Goal: Communication & Community: Answer question/provide support

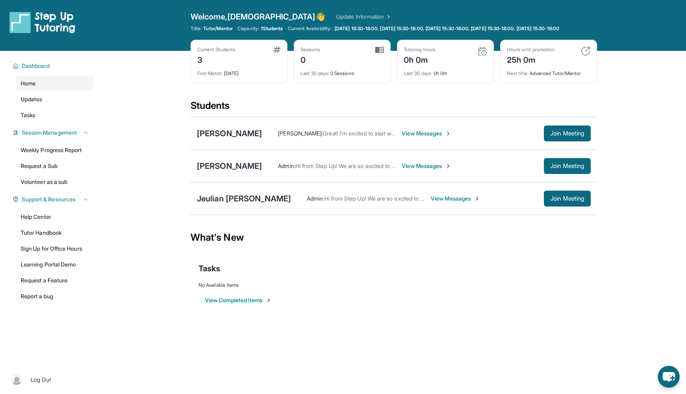
click at [414, 169] on span "View Messages" at bounding box center [427, 166] width 50 height 8
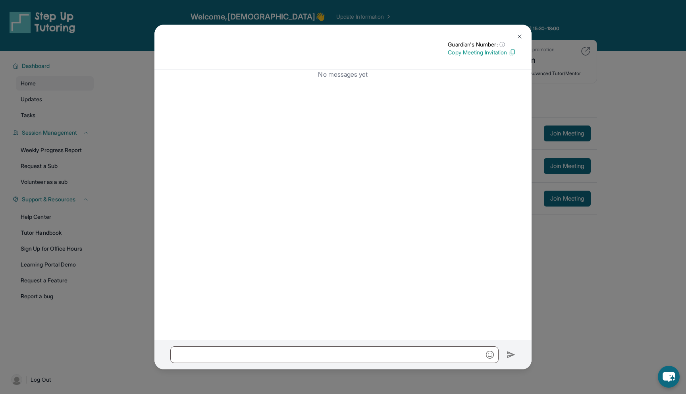
scroll to position [57, 0]
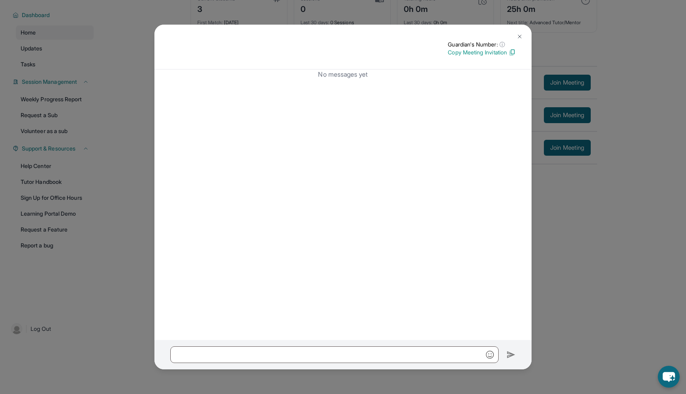
click at [520, 35] on img at bounding box center [519, 36] width 6 height 6
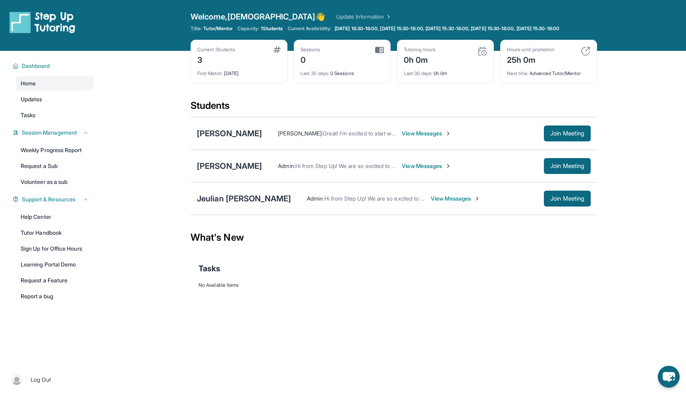
click at [416, 169] on span "View Messages" at bounding box center [427, 166] width 50 height 8
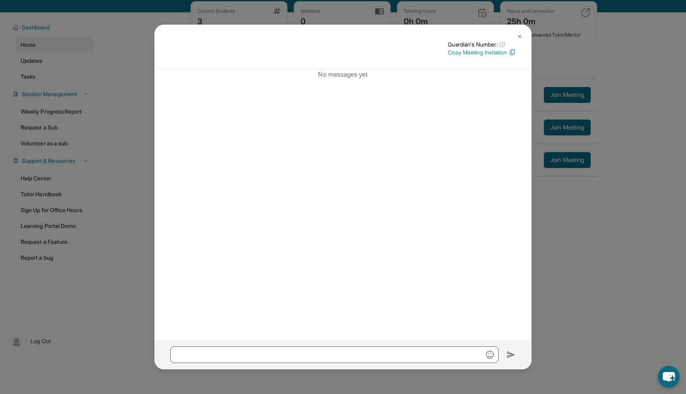
scroll to position [57, 0]
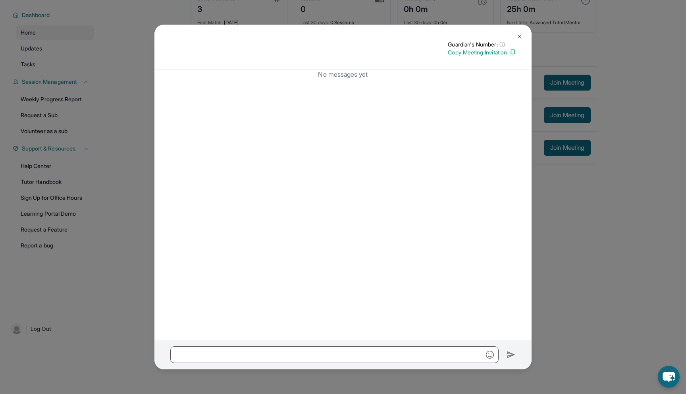
click at [517, 32] on button at bounding box center [520, 37] width 16 height 16
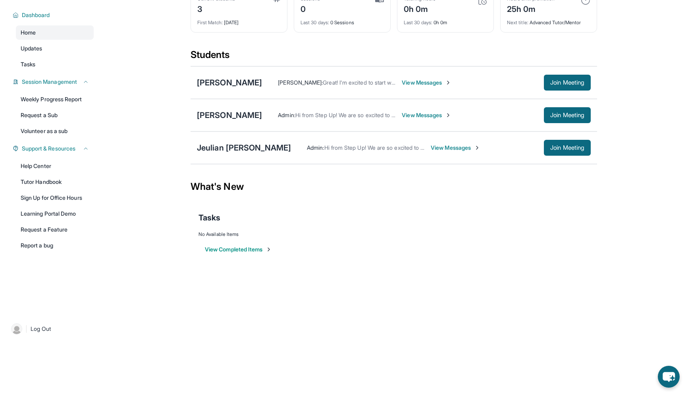
click at [451, 84] on img at bounding box center [448, 82] width 6 height 6
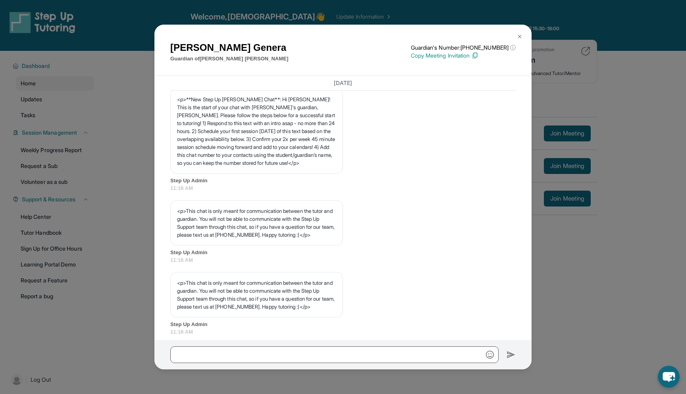
scroll to position [0, 0]
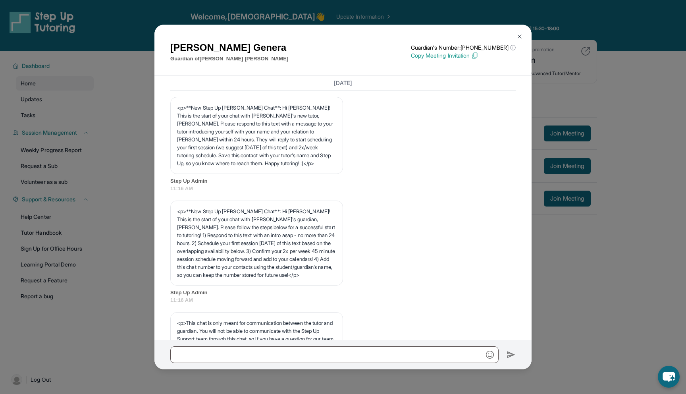
click at [518, 31] on button at bounding box center [520, 37] width 16 height 16
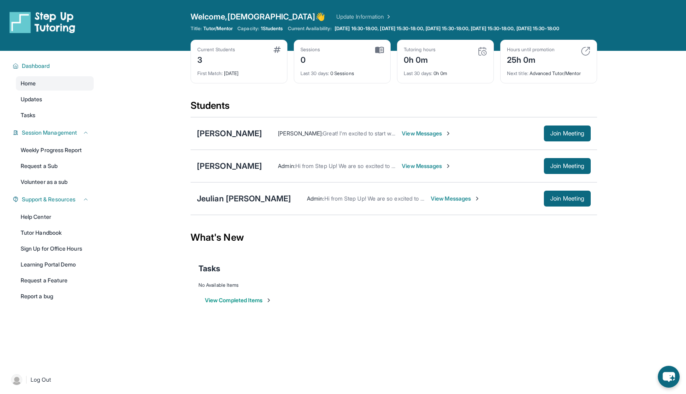
click at [448, 206] on div "Admin : Hi from Step Up! We are so excited to match you with one another. As an…" at bounding box center [441, 199] width 300 height 16
click at [448, 202] on span "View Messages" at bounding box center [456, 198] width 50 height 8
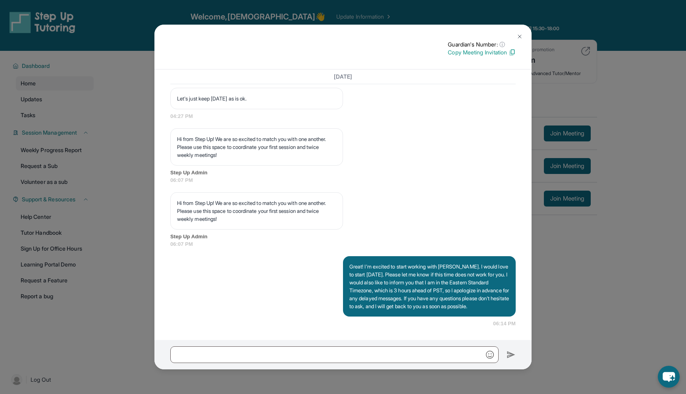
scroll to position [712, 0]
click at [519, 33] on button at bounding box center [520, 37] width 16 height 16
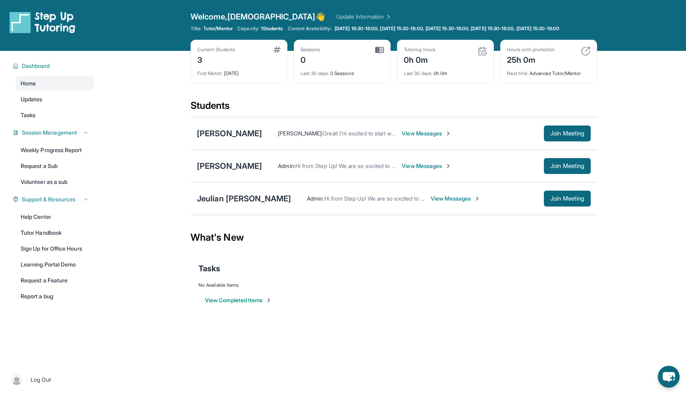
click at [437, 202] on span "View Messages" at bounding box center [456, 198] width 50 height 8
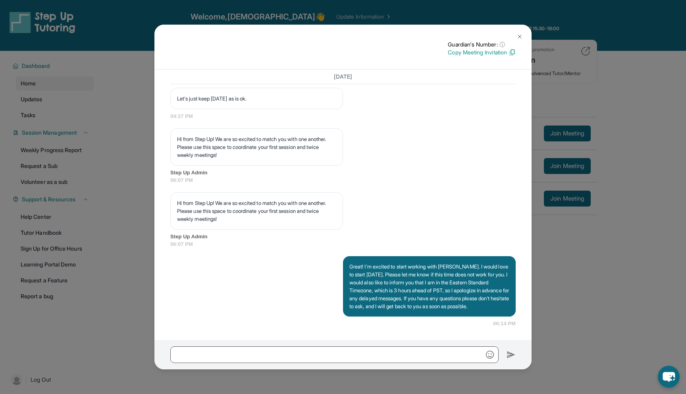
click at [524, 35] on button at bounding box center [520, 37] width 16 height 16
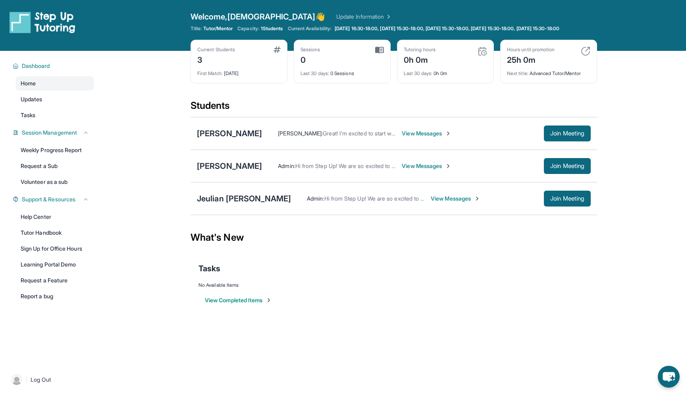
click at [419, 170] on span "View Messages" at bounding box center [427, 166] width 50 height 8
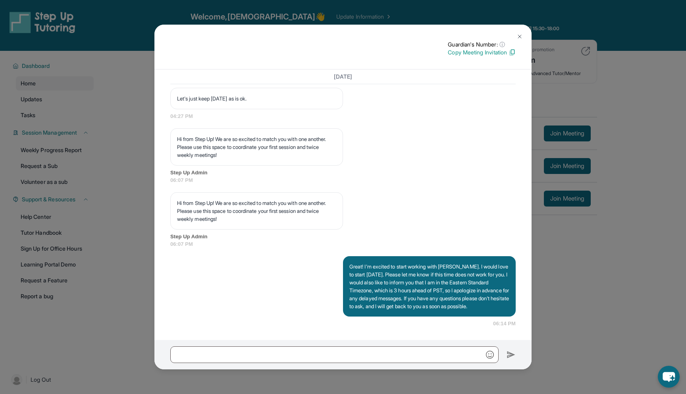
click at [520, 35] on img at bounding box center [519, 36] width 6 height 6
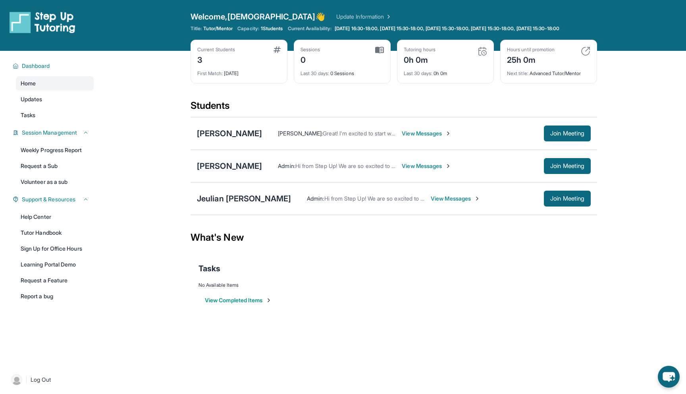
click at [212, 171] on div "[PERSON_NAME]" at bounding box center [229, 165] width 65 height 11
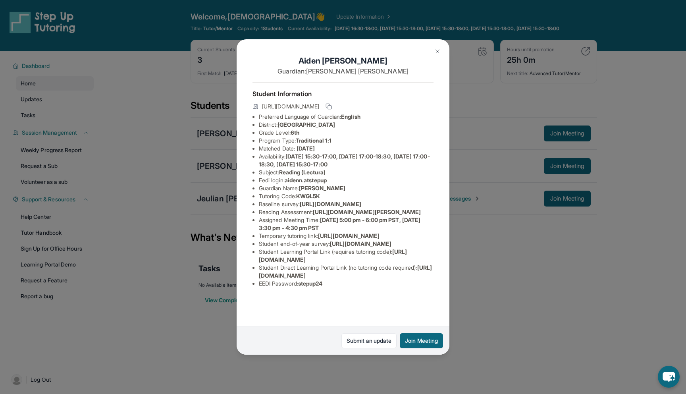
click at [439, 49] on img at bounding box center [437, 51] width 6 height 6
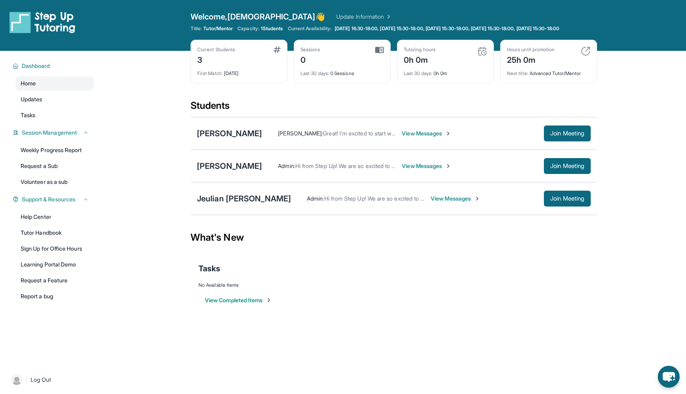
click at [423, 170] on span "View Messages" at bounding box center [427, 166] width 50 height 8
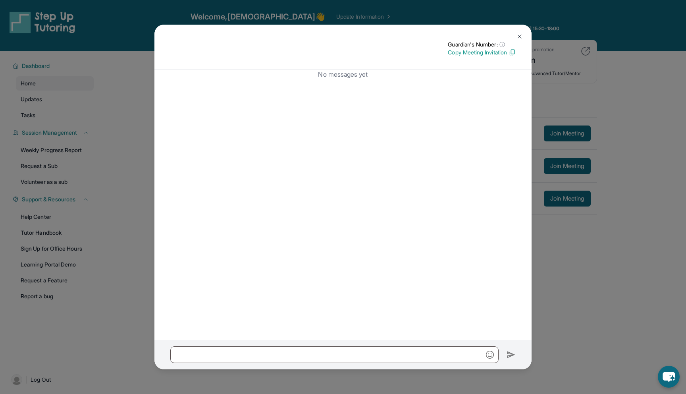
click at [522, 37] on img at bounding box center [519, 36] width 6 height 6
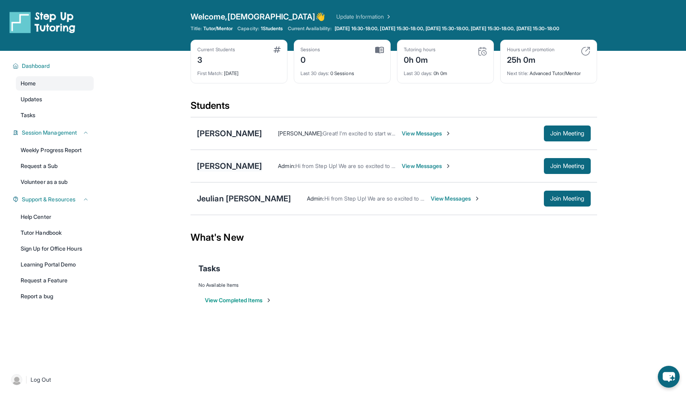
click at [227, 171] on div "[PERSON_NAME]" at bounding box center [229, 165] width 65 height 11
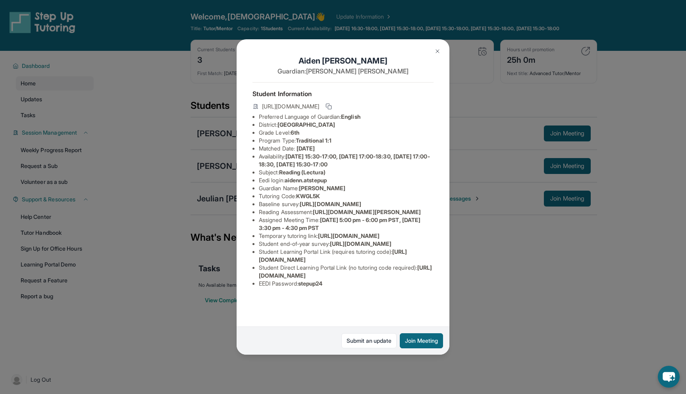
scroll to position [42, 0]
click at [441, 46] on button at bounding box center [437, 51] width 16 height 16
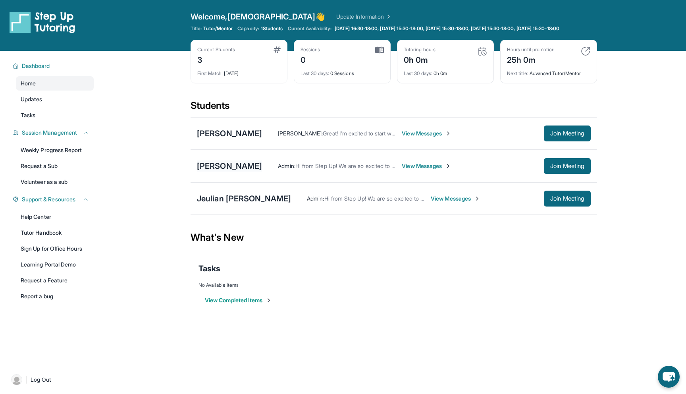
click at [223, 171] on div "[PERSON_NAME]" at bounding box center [229, 165] width 65 height 11
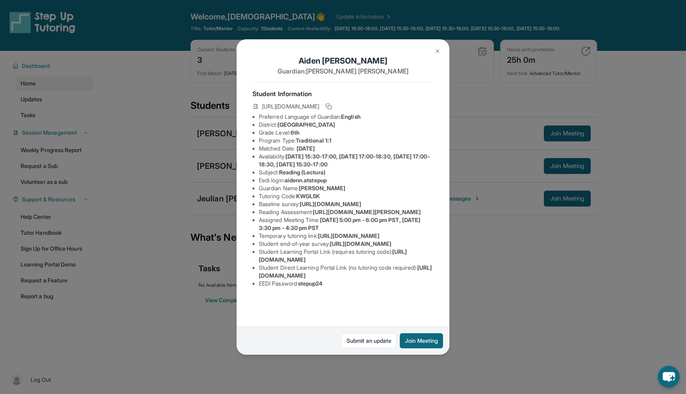
click at [437, 48] on img at bounding box center [437, 51] width 6 height 6
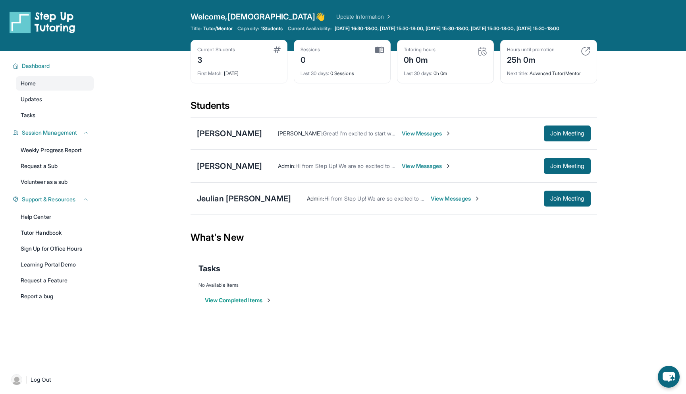
click at [449, 137] on span "View Messages" at bounding box center [427, 133] width 50 height 8
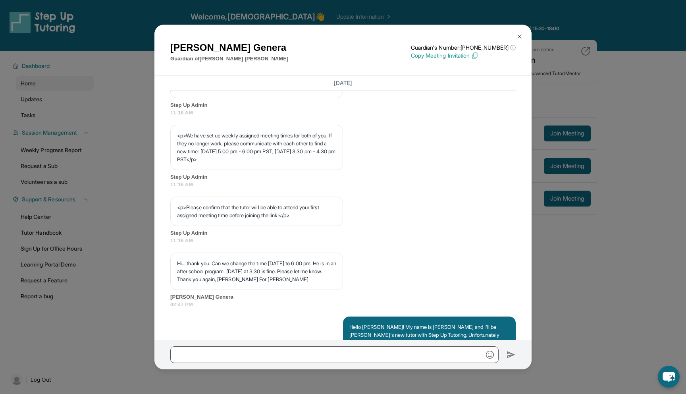
scroll to position [324, 0]
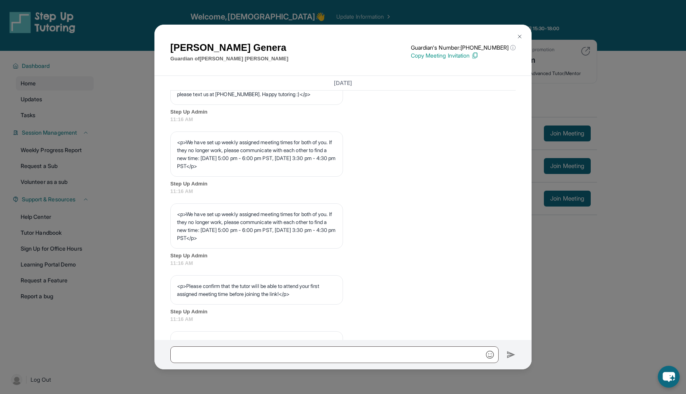
click at [518, 39] on img at bounding box center [519, 36] width 6 height 6
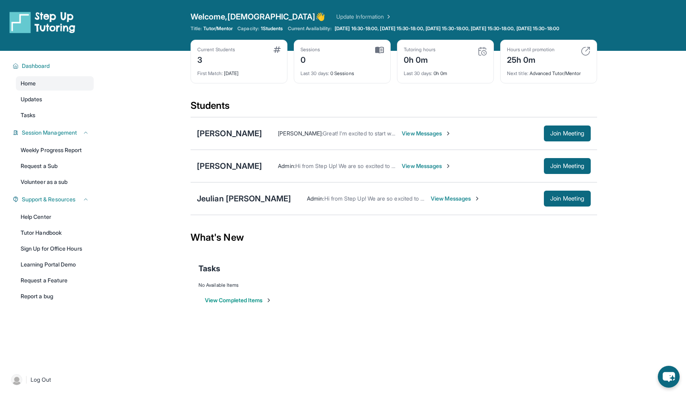
click at [423, 170] on span "View Messages" at bounding box center [427, 166] width 50 height 8
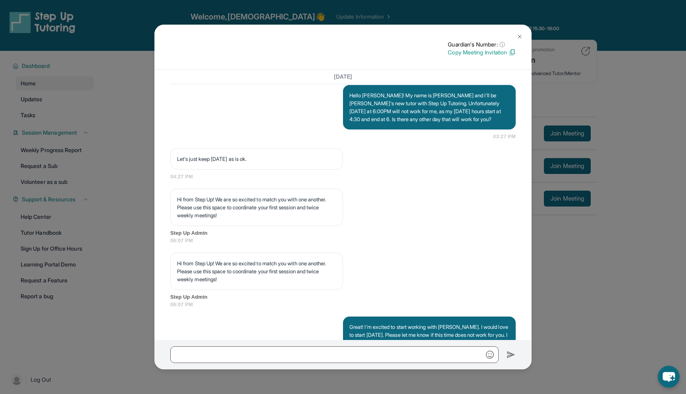
scroll to position [712, 0]
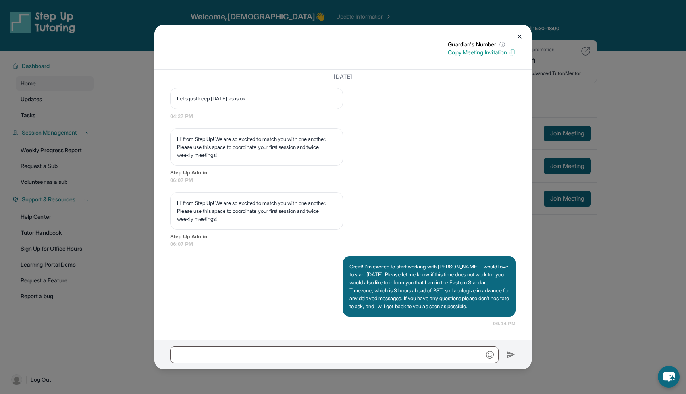
click at [518, 35] on img at bounding box center [519, 36] width 6 height 6
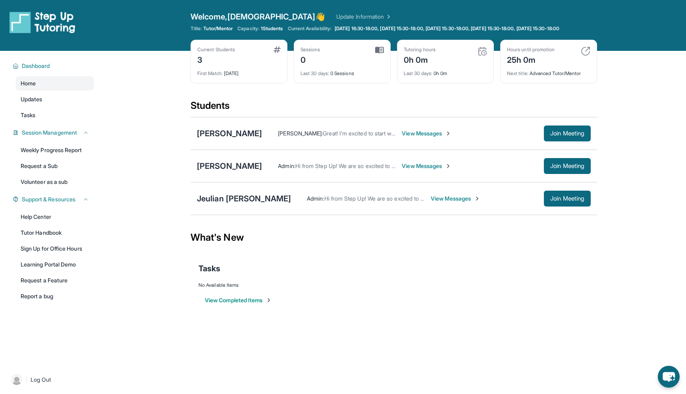
click at [431, 174] on div "Admin : Hi from Step Up! We are so excited to match you with one another. As an…" at bounding box center [426, 166] width 329 height 16
click at [431, 168] on span "View Messages" at bounding box center [427, 166] width 50 height 8
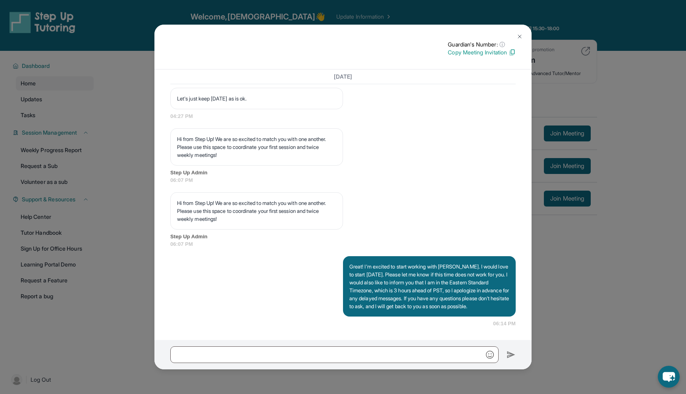
click at [519, 26] on div "Guardian's Number: ⓘ This isn't the guardian's real number — it's a private for…" at bounding box center [342, 47] width 377 height 45
click at [520, 35] on img at bounding box center [519, 36] width 6 height 6
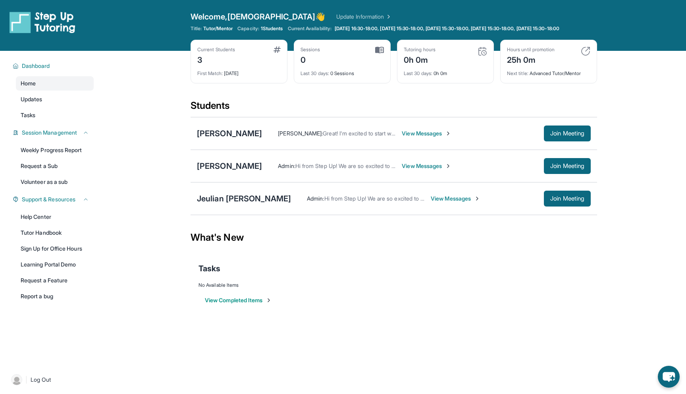
click at [245, 171] on div "[PERSON_NAME]" at bounding box center [229, 165] width 65 height 11
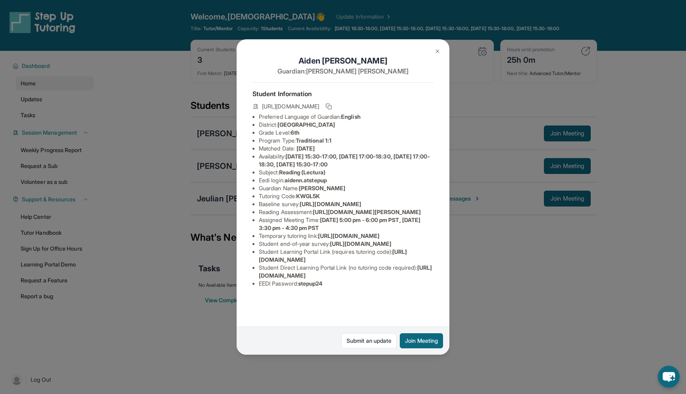
click at [428, 48] on div "Aiden Nguyen Guardian: Joline Nguyen Student Information https://student-portal…" at bounding box center [343, 196] width 213 height 315
click at [436, 49] on img at bounding box center [437, 51] width 6 height 6
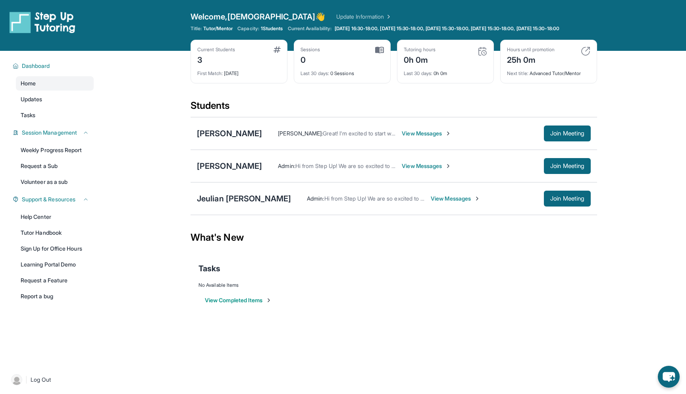
click at [406, 170] on span "View Messages" at bounding box center [427, 166] width 50 height 8
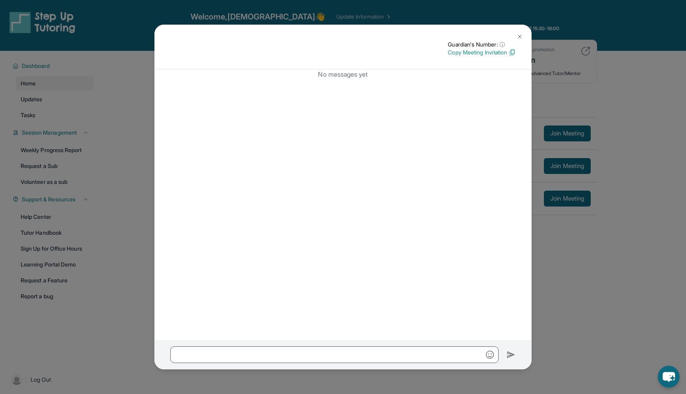
click at [518, 36] on img at bounding box center [519, 36] width 6 height 6
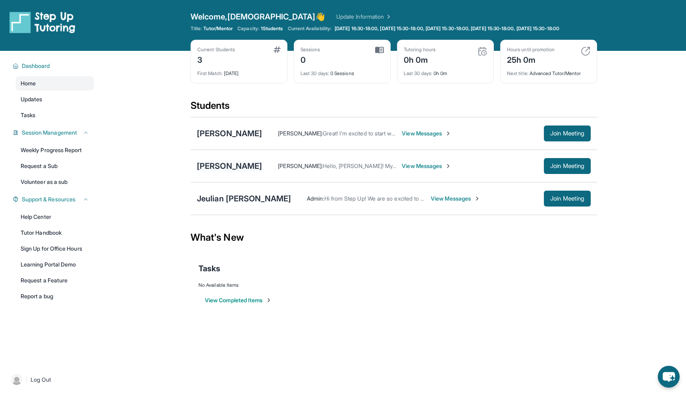
click at [227, 169] on div "[PERSON_NAME]" at bounding box center [229, 165] width 65 height 11
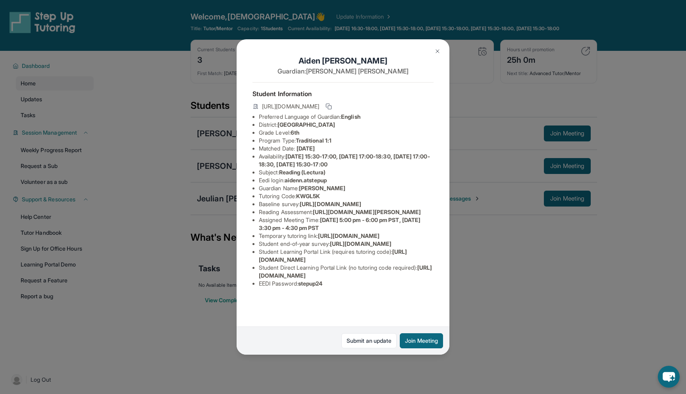
click at [434, 51] on img at bounding box center [437, 51] width 6 height 6
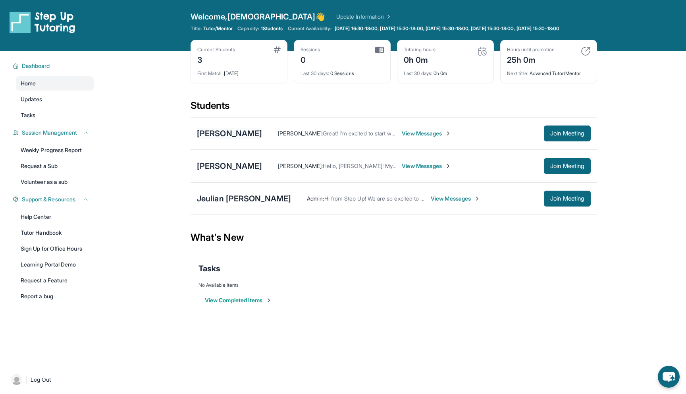
click at [232, 139] on div "[PERSON_NAME]" at bounding box center [229, 133] width 65 height 11
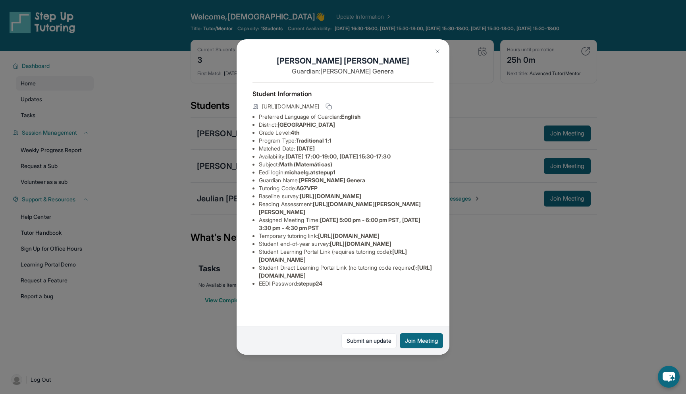
click at [438, 51] on img at bounding box center [437, 51] width 6 height 6
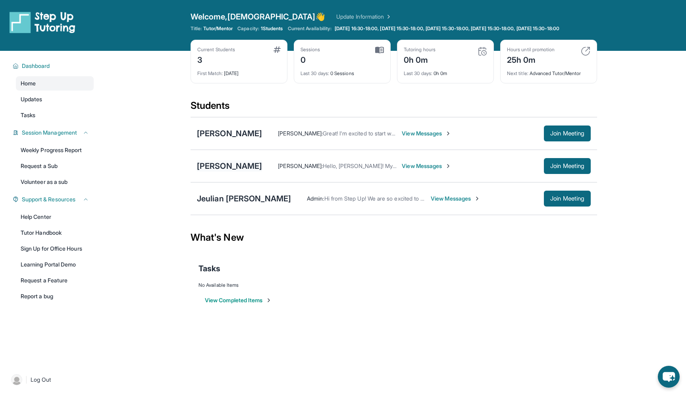
click at [244, 171] on div "[PERSON_NAME]" at bounding box center [229, 165] width 65 height 11
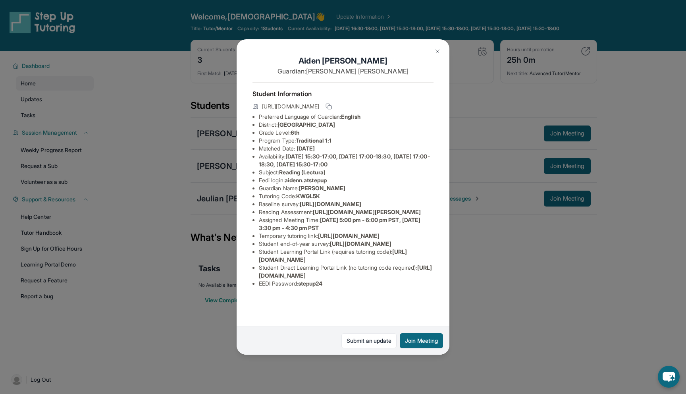
click at [433, 50] on button at bounding box center [437, 51] width 16 height 16
